Goal: Task Accomplishment & Management: Use online tool/utility

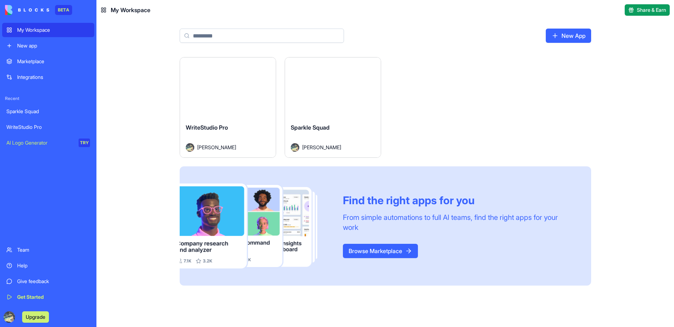
click at [232, 99] on div "Launch" at bounding box center [228, 88] width 96 height 60
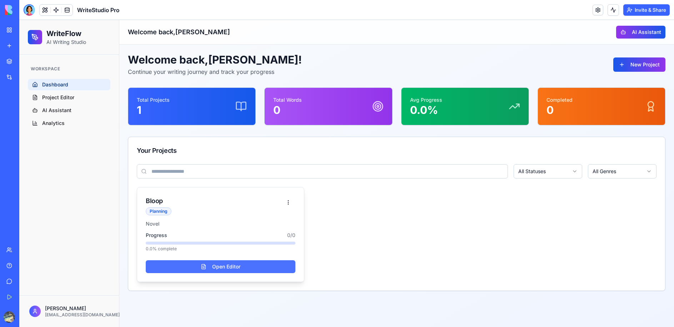
click at [225, 270] on button "Open Editor" at bounding box center [221, 267] width 150 height 13
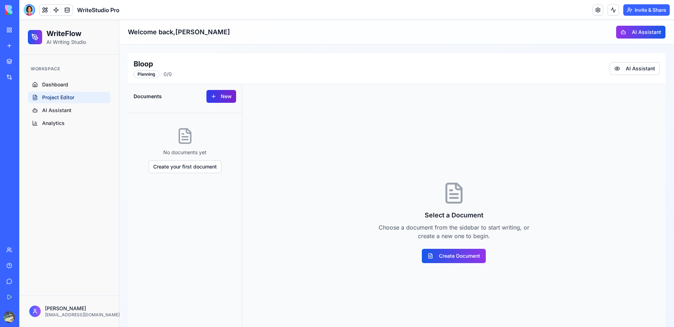
click at [223, 98] on button "New" at bounding box center [222, 96] width 30 height 13
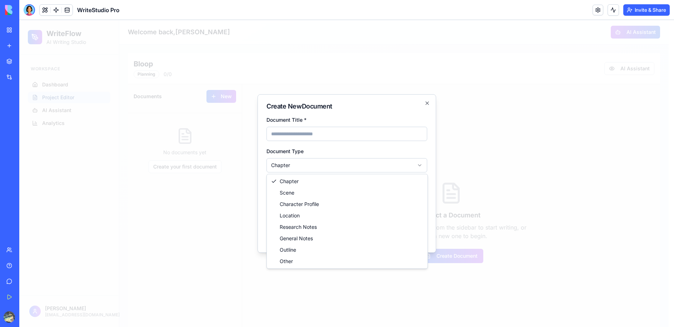
click at [332, 163] on body "**********" at bounding box center [344, 194] width 650 height 349
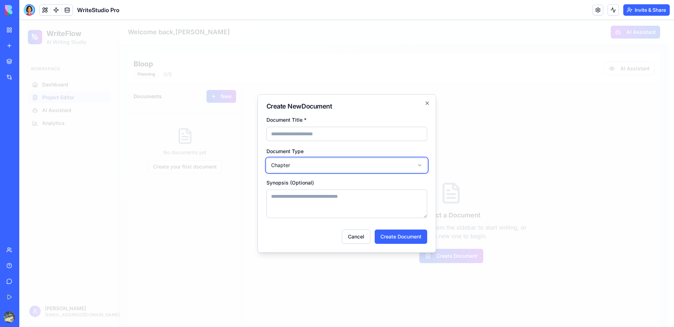
click at [420, 162] on body "**********" at bounding box center [344, 194] width 650 height 349
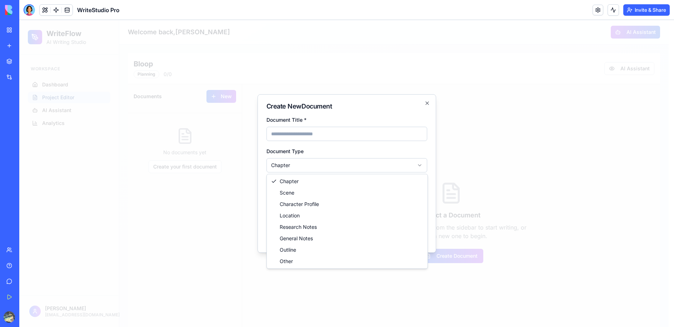
click at [400, 163] on body "**********" at bounding box center [344, 194] width 650 height 349
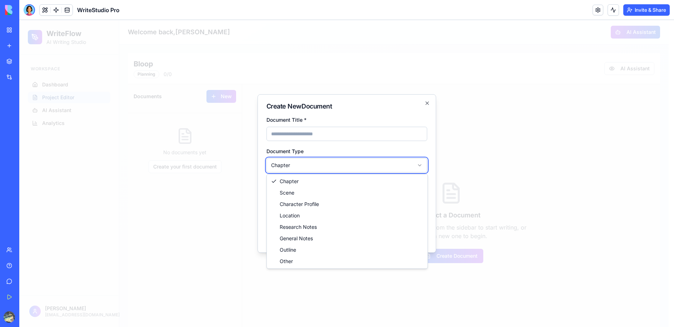
click at [426, 105] on body "**********" at bounding box center [344, 194] width 650 height 349
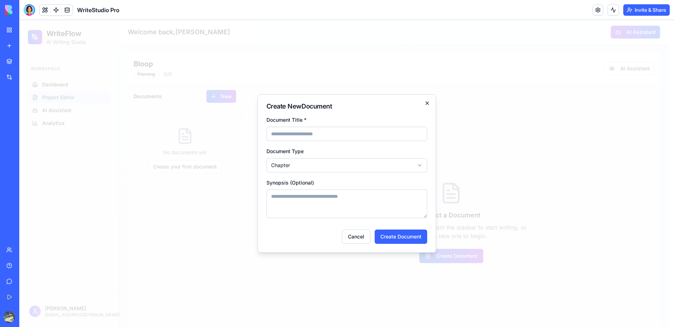
click at [428, 100] on div "**********" at bounding box center [347, 173] width 179 height 159
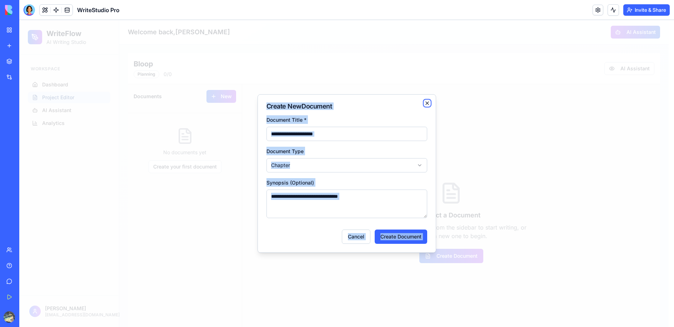
click at [428, 100] on icon "button" at bounding box center [428, 103] width 6 height 6
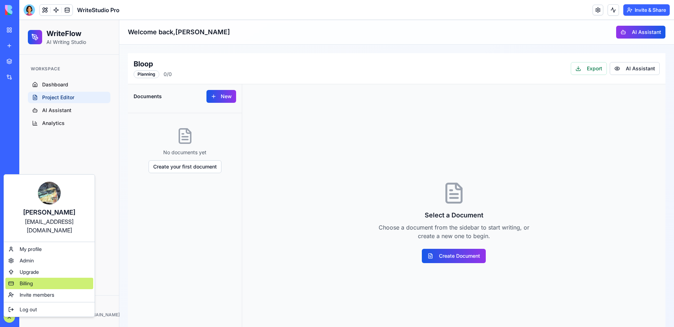
click at [29, 280] on span "Billing" at bounding box center [26, 283] width 13 height 7
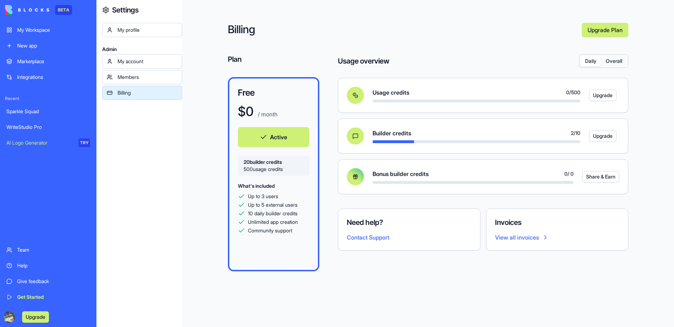
click at [31, 127] on div "WriteStudio Pro" at bounding box center [48, 127] width 84 height 7
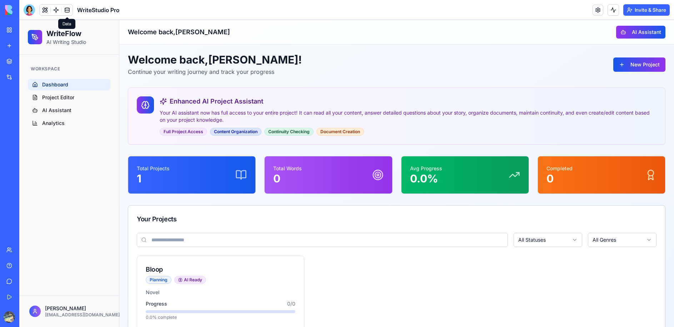
click at [64, 8] on link at bounding box center [67, 10] width 11 height 11
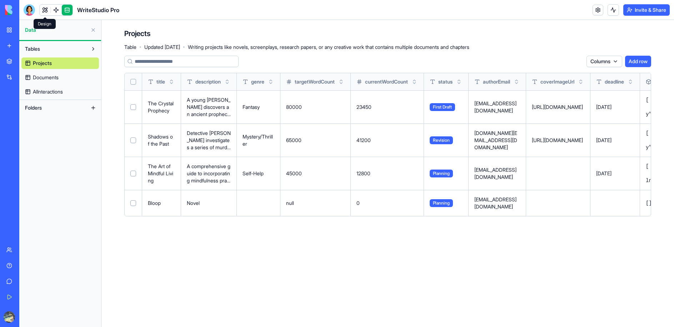
click at [47, 9] on link at bounding box center [45, 10] width 11 height 11
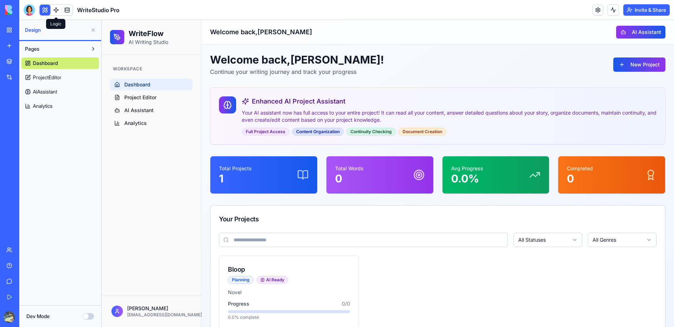
click at [55, 7] on link at bounding box center [56, 10] width 11 height 11
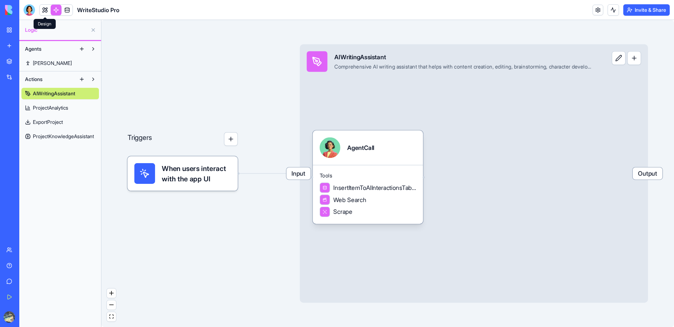
click at [41, 10] on link at bounding box center [45, 10] width 11 height 11
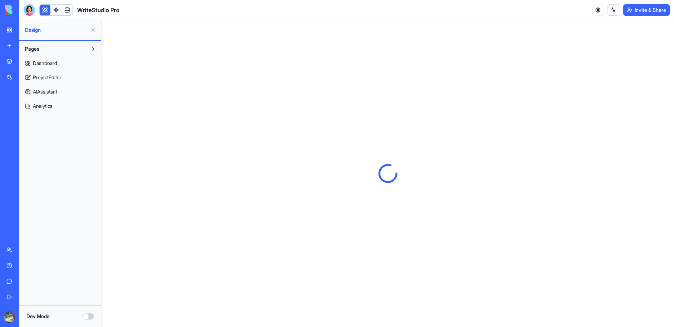
click at [31, 10] on div at bounding box center [29, 9] width 11 height 11
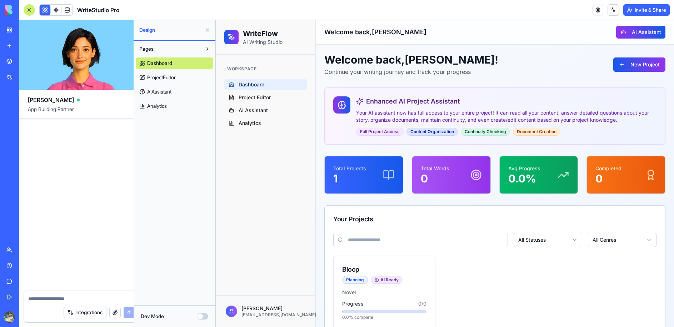
scroll to position [915, 0]
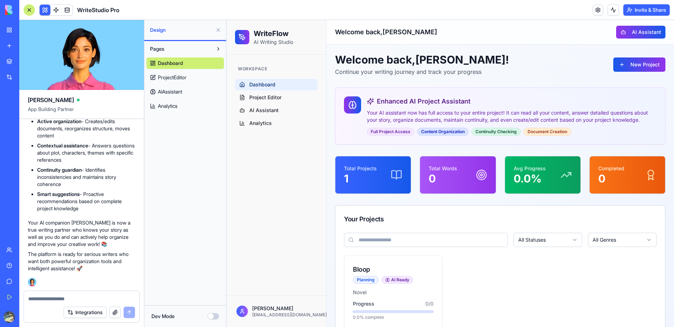
click at [83, 300] on textarea at bounding box center [81, 299] width 107 height 7
click at [82, 300] on textarea at bounding box center [81, 299] width 107 height 7
click at [82, 298] on textarea at bounding box center [81, 299] width 107 height 7
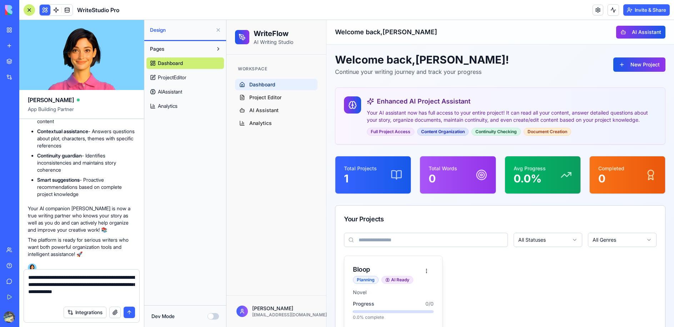
type textarea "**********"
click at [379, 264] on div "Bloop Planning AI Ready Novel" at bounding box center [394, 278] width 98 height 44
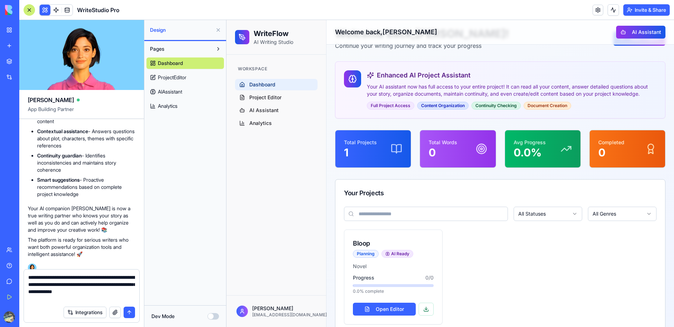
scroll to position [41, 0]
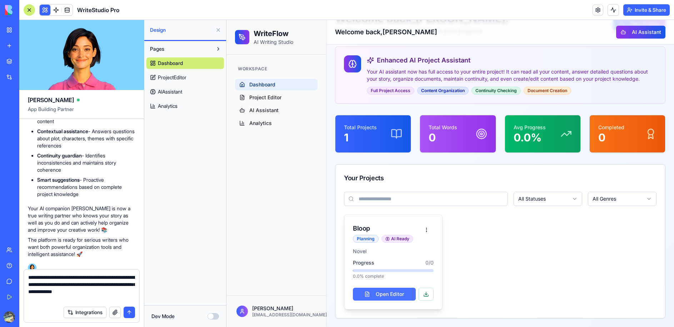
click at [386, 294] on button "Open Editor" at bounding box center [384, 294] width 63 height 13
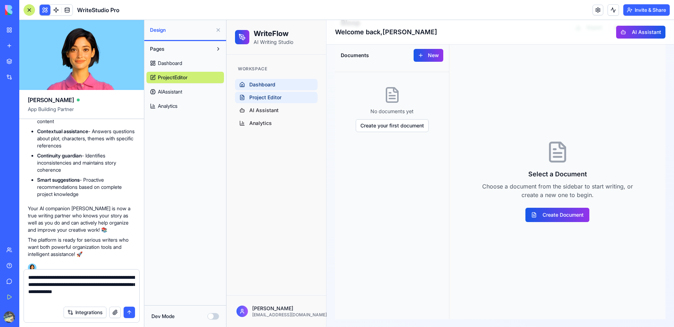
click at [264, 89] on link "Dashboard" at bounding box center [276, 84] width 83 height 11
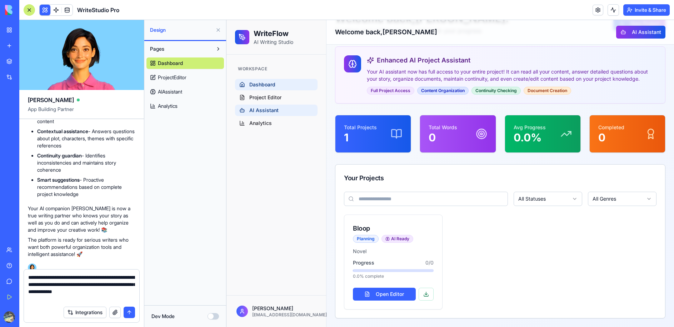
click at [261, 109] on span "AI Assistant" at bounding box center [263, 110] width 29 height 7
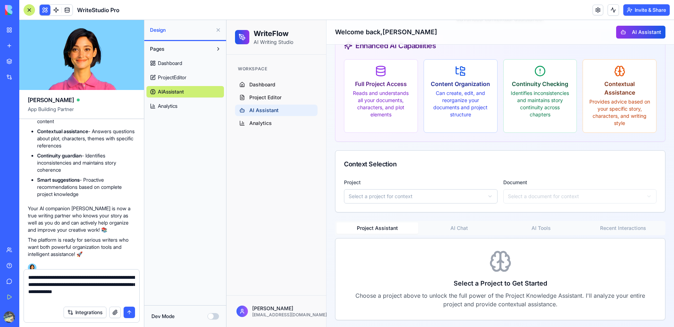
scroll to position [102, 0]
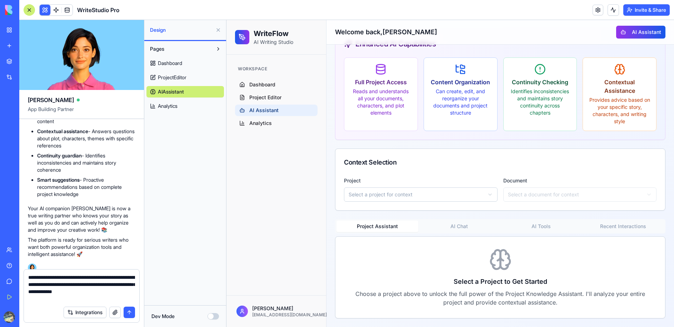
click at [380, 227] on button "Project Assistant" at bounding box center [378, 226] width 82 height 11
click at [518, 284] on h3 "Select a Project to Get Started" at bounding box center [500, 282] width 307 height 10
click at [462, 225] on div "Project Assistant AI Chat AI Tools Recent Interactions Select a Project to Get …" at bounding box center [500, 268] width 331 height 99
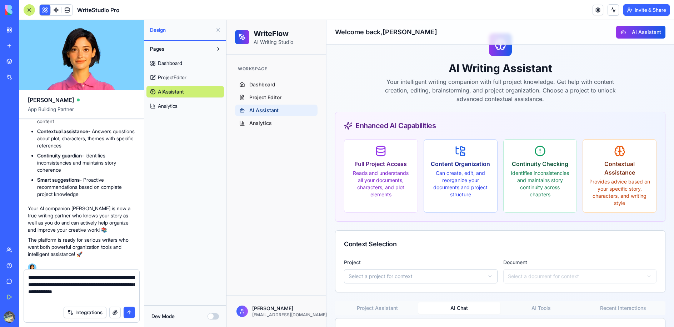
scroll to position [0, 0]
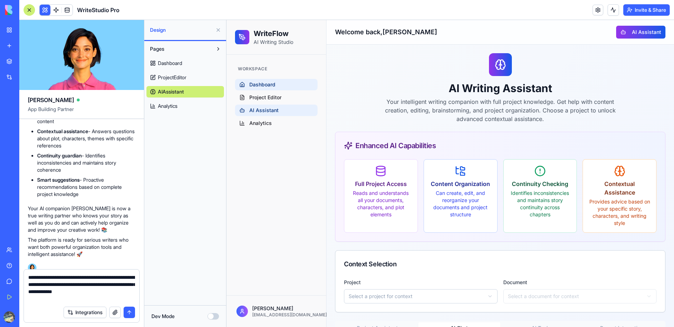
click at [265, 81] on span "Dashboard" at bounding box center [262, 84] width 26 height 7
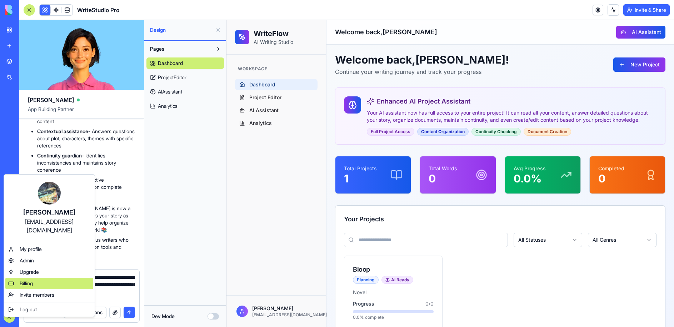
click at [27, 280] on span "Billing" at bounding box center [26, 283] width 13 height 7
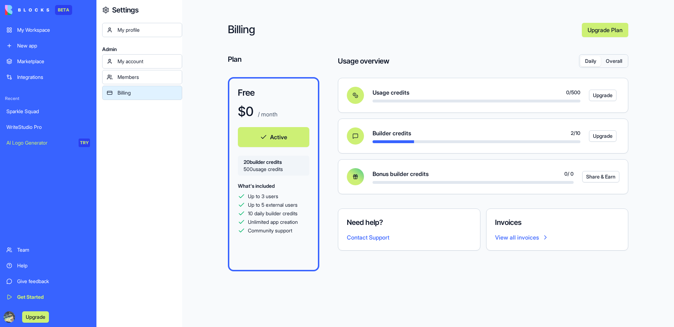
click at [12, 126] on div "WriteStudio Pro" at bounding box center [48, 127] width 84 height 7
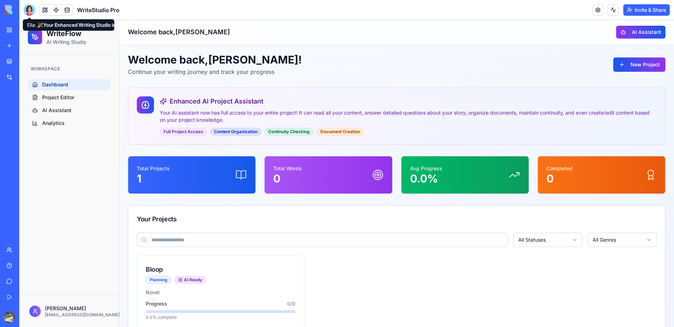
click at [29, 5] on div at bounding box center [29, 9] width 11 height 11
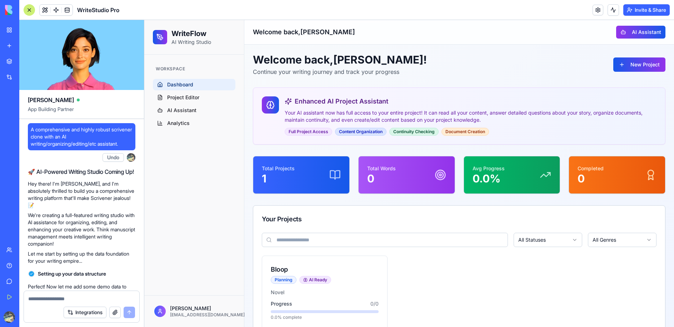
scroll to position [915, 0]
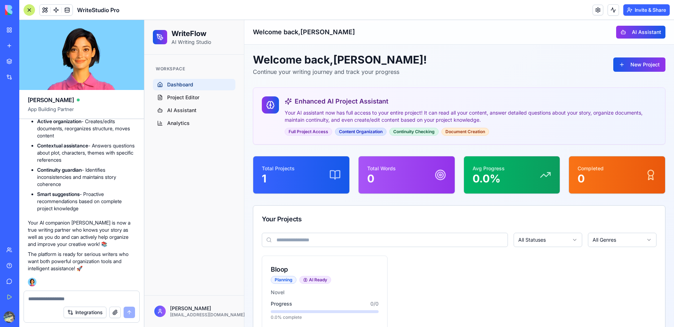
click at [62, 302] on textarea at bounding box center [81, 299] width 107 height 7
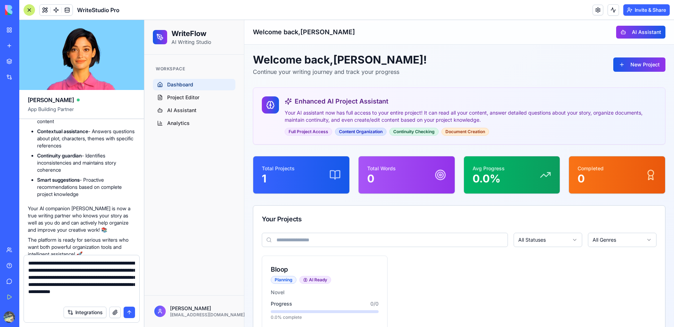
scroll to position [6, 0]
click at [131, 276] on textarea "**********" at bounding box center [81, 281] width 107 height 43
click at [71, 300] on textarea "**********" at bounding box center [81, 281] width 107 height 43
type textarea "**********"
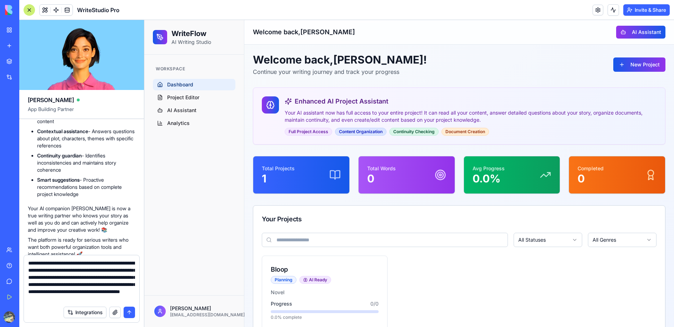
click at [128, 310] on button "submit" at bounding box center [129, 312] width 11 height 11
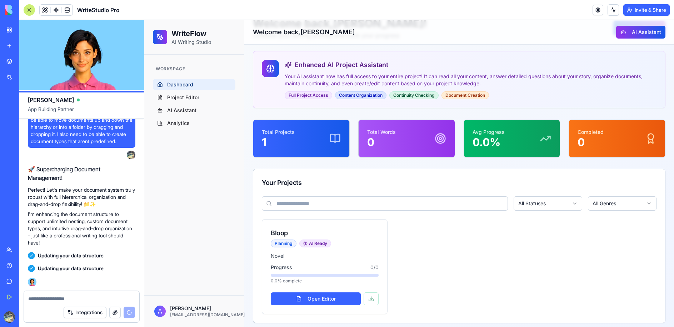
scroll to position [41, 0]
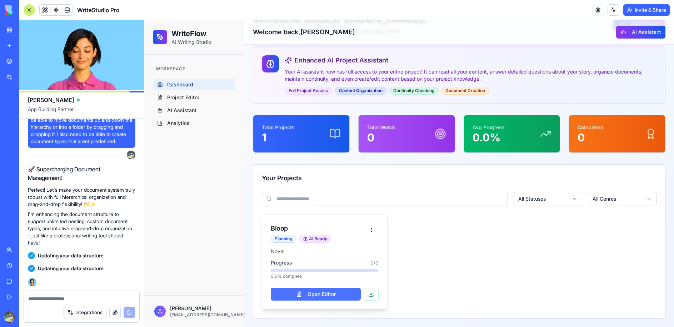
click at [323, 295] on button "Open Editor" at bounding box center [316, 294] width 90 height 13
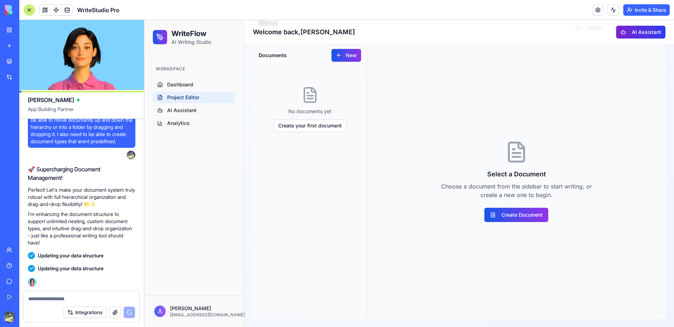
click at [634, 34] on button "AI Assistant" at bounding box center [641, 32] width 49 height 13
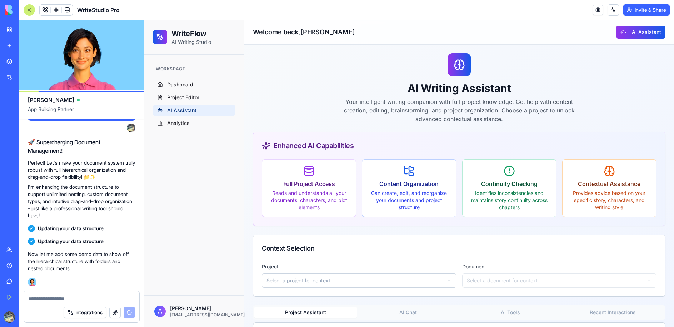
scroll to position [86, 0]
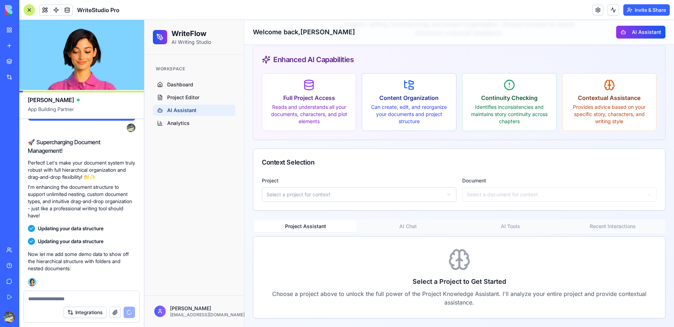
click at [351, 194] on html "WriteFlow AI Writing Studio Workspace Dashboard Project Editor AI Assistant Ana…" at bounding box center [409, 130] width 530 height 393
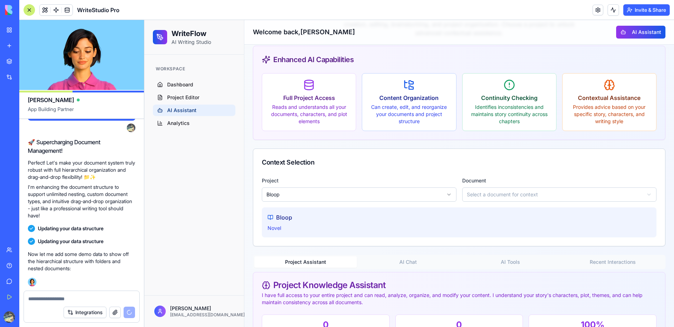
click at [489, 191] on html "WriteFlow AI Writing Studio Workspace Dashboard Project Editor AI Assistant Ana…" at bounding box center [409, 300] width 530 height 732
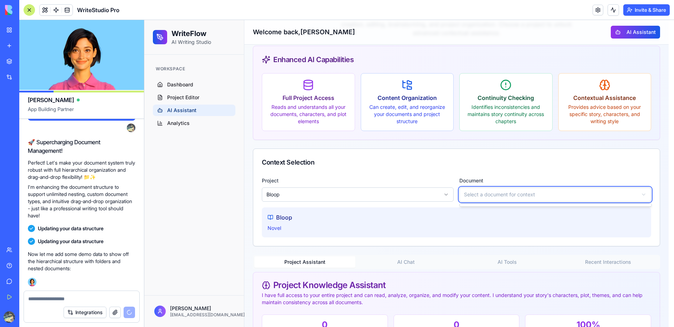
click at [358, 250] on html "WriteFlow AI Writing Studio Workspace Dashboard Project Editor AI Assistant Ana…" at bounding box center [409, 300] width 530 height 732
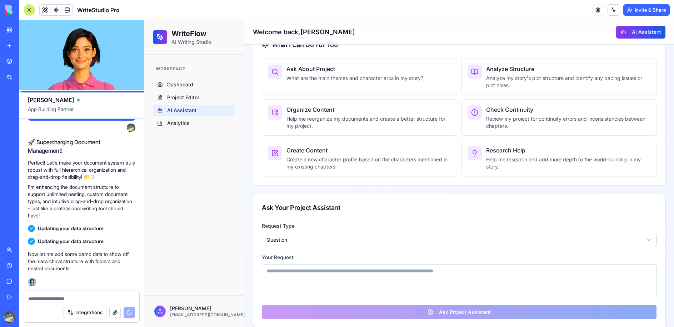
scroll to position [425, 0]
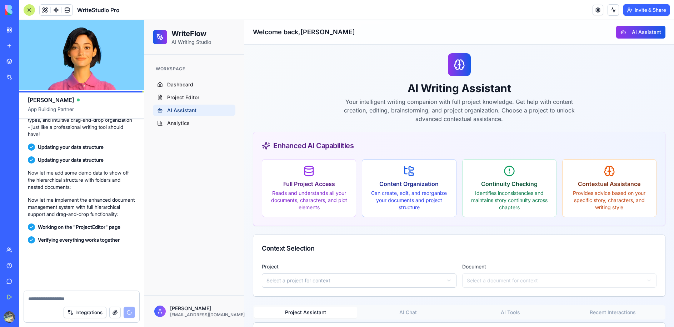
scroll to position [1652, 0]
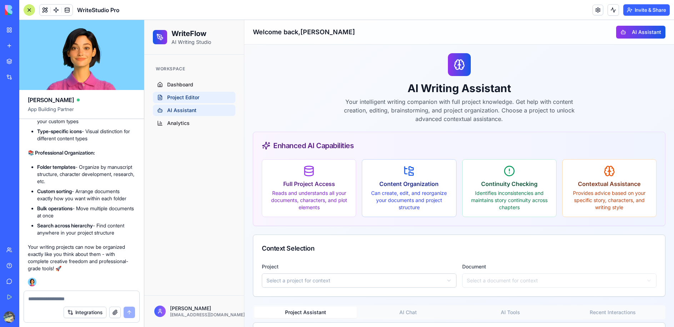
click at [184, 95] on span "Project Editor" at bounding box center [183, 97] width 32 height 7
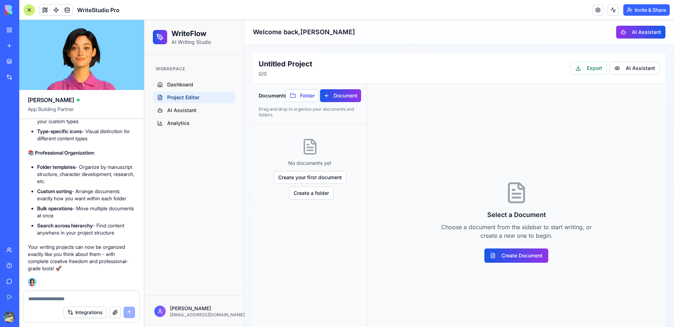
click at [30, 7] on div at bounding box center [29, 9] width 11 height 11
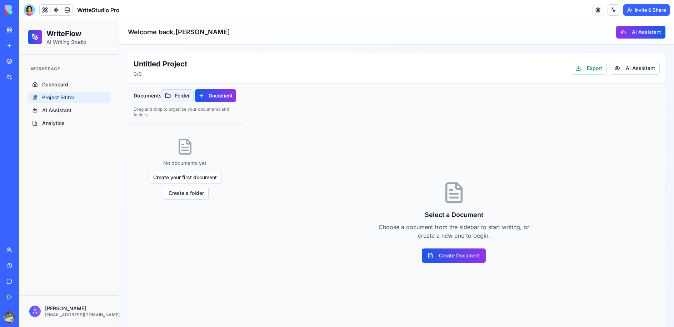
click at [184, 95] on button "Folder" at bounding box center [177, 95] width 33 height 13
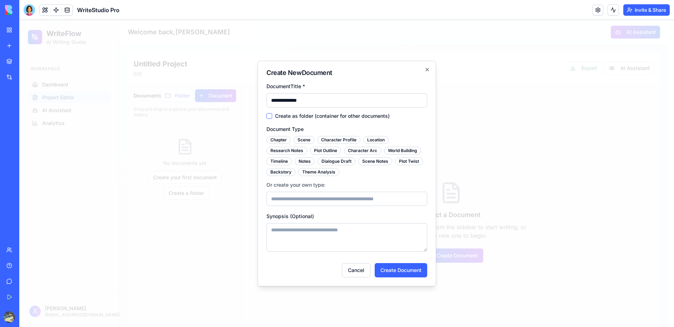
type input "**********"
click at [269, 113] on button "Create as folder (container for other documents)" at bounding box center [270, 116] width 6 height 6
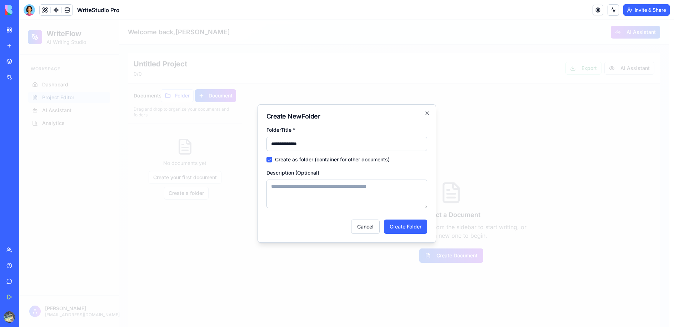
click at [404, 224] on button "Create Folder" at bounding box center [405, 227] width 43 height 14
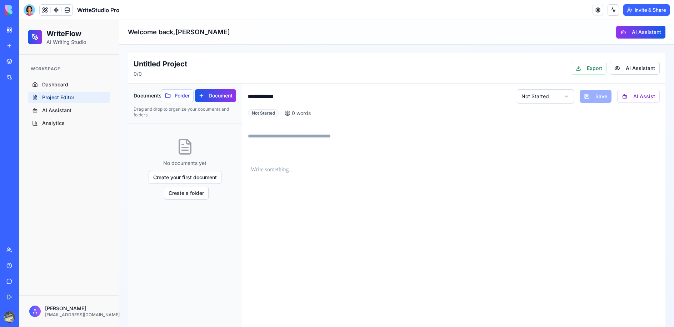
click at [260, 96] on input "**********" at bounding box center [379, 96] width 263 height 14
click at [226, 93] on button "Document" at bounding box center [215, 95] width 41 height 13
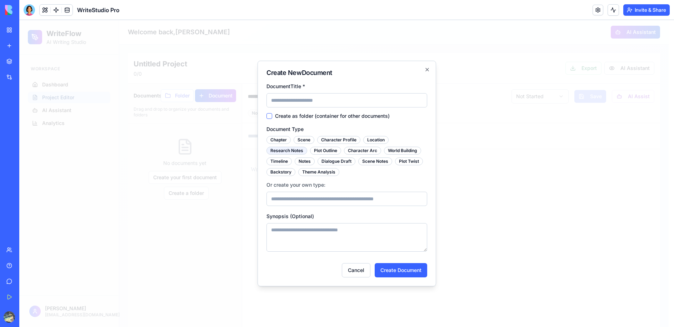
click at [277, 149] on div "Research Notes" at bounding box center [287, 151] width 41 height 8
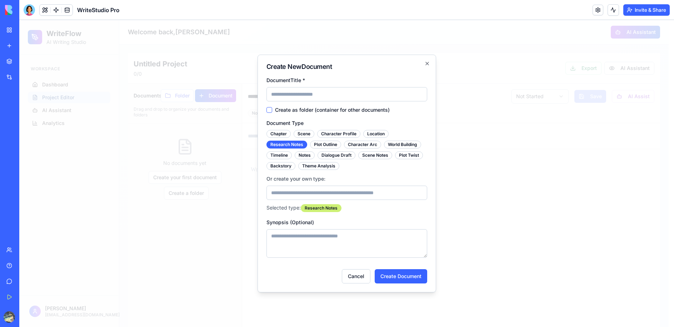
click at [285, 140] on div "Chapter Scene Character Profile Location Research Notes Plot Outline Character …" at bounding box center [347, 150] width 161 height 40
click at [284, 146] on div "Research Notes" at bounding box center [287, 145] width 41 height 8
click at [339, 122] on div "Document Type Chapter Scene Character Profile Location Research Notes Plot Outl…" at bounding box center [347, 166] width 161 height 94
click at [325, 207] on div "Research Notes" at bounding box center [321, 208] width 41 height 8
click at [342, 208] on div "Research Notes" at bounding box center [321, 208] width 41 height 8
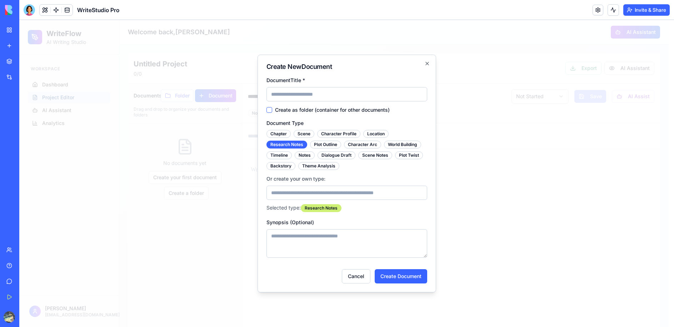
click at [304, 192] on input "Or create your own type:" at bounding box center [347, 193] width 161 height 14
type input "*******"
click at [401, 273] on button "Create Document" at bounding box center [401, 276] width 53 height 14
click at [370, 93] on input "Document Title *" at bounding box center [347, 94] width 161 height 14
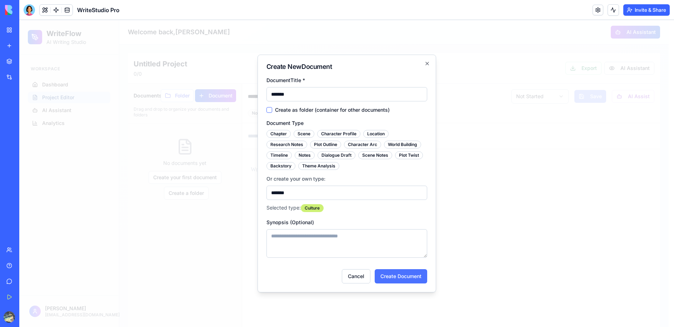
type input "*******"
click at [403, 277] on button "Create Document" at bounding box center [401, 276] width 53 height 14
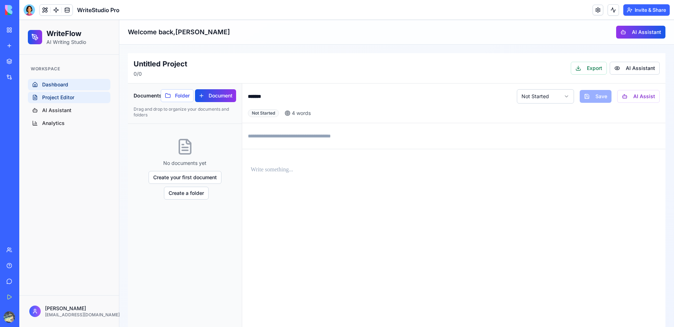
click at [57, 86] on span "Dashboard" at bounding box center [55, 84] width 26 height 7
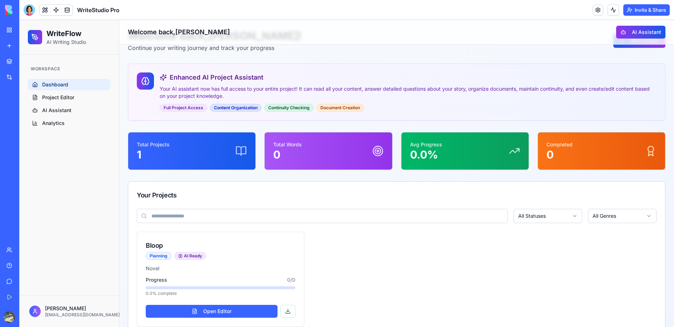
scroll to position [41, 0]
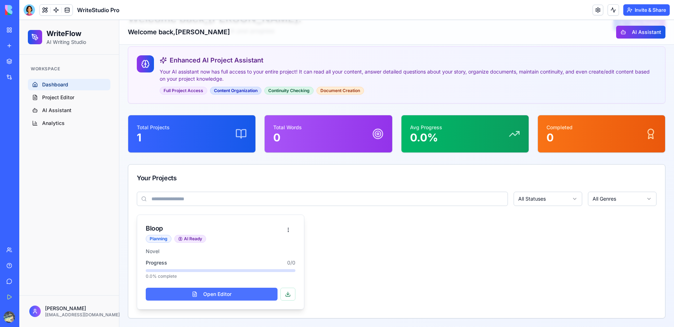
click at [213, 295] on button "Open Editor" at bounding box center [212, 294] width 132 height 13
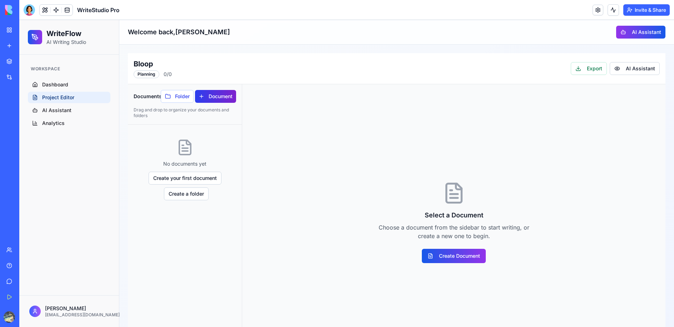
click at [230, 93] on button "Document" at bounding box center [215, 96] width 41 height 13
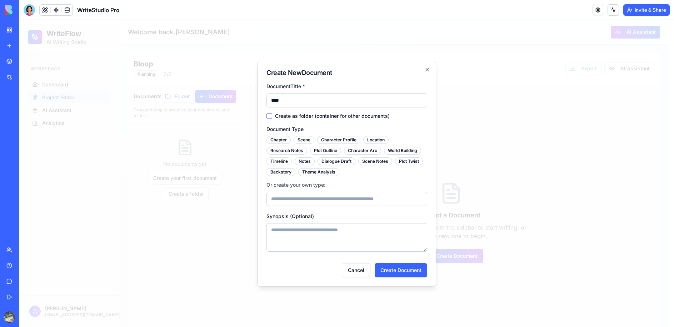
type input "*****"
